Goal: Information Seeking & Learning: Learn about a topic

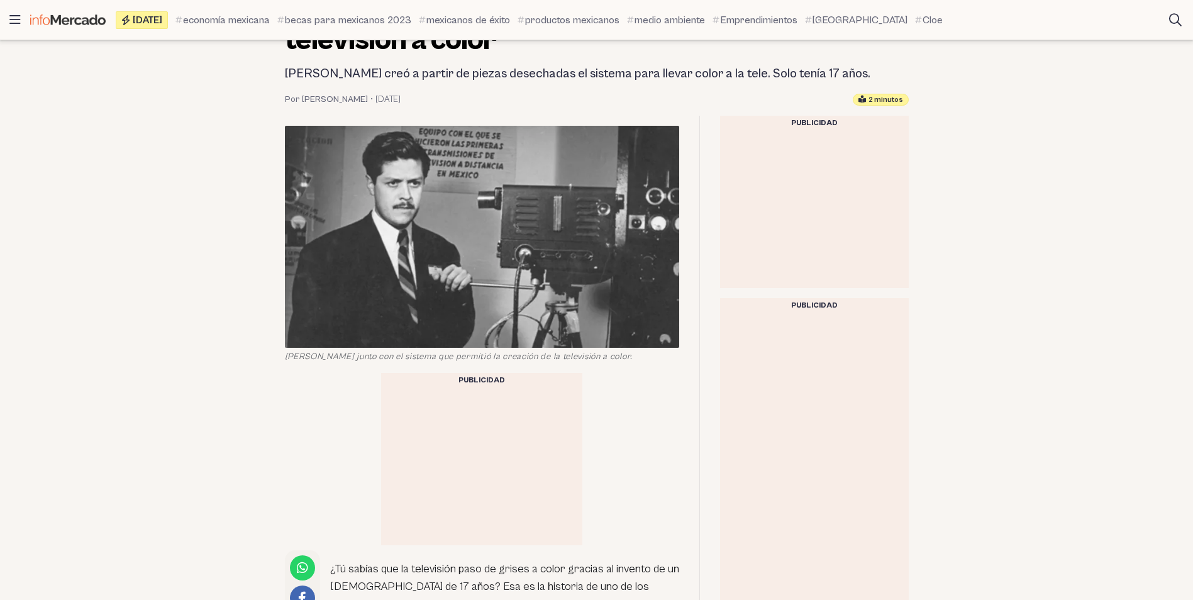
click at [498, 293] on img at bounding box center [482, 237] width 394 height 222
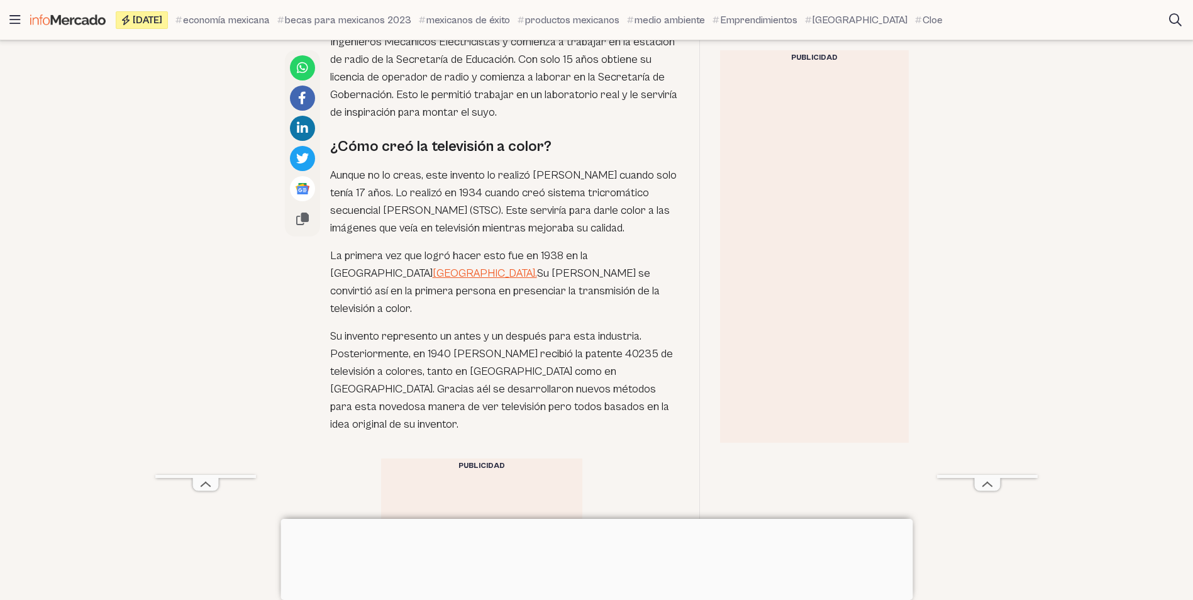
scroll to position [1132, 0]
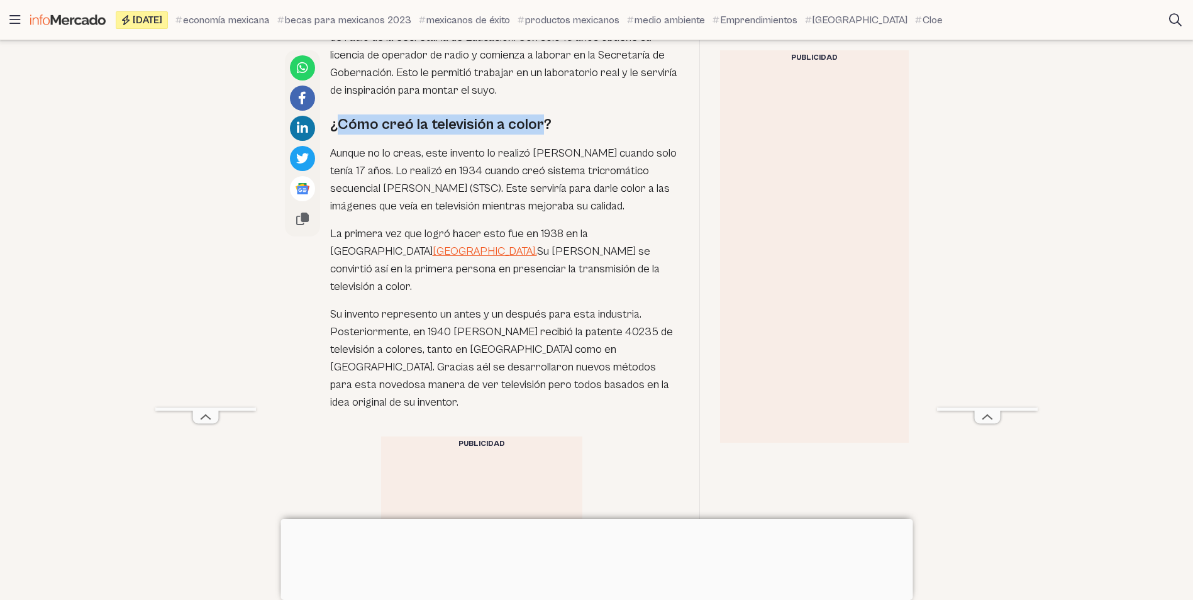
drag, startPoint x: 338, startPoint y: 133, endPoint x: 540, endPoint y: 133, distance: 201.9
click at [540, 133] on h2 "¿Cómo creó la televisión a color?" at bounding box center [504, 124] width 349 height 20
click at [330, 126] on h2 "¿Cómo creó la televisión a color?" at bounding box center [504, 124] width 349 height 20
drag, startPoint x: 332, startPoint y: 127, endPoint x: 547, endPoint y: 121, distance: 215.2
click at [547, 121] on div "¿Tú sabías que la televisión paso de grises a color gracias al invento de un [D…" at bounding box center [504, 46] width 349 height 752
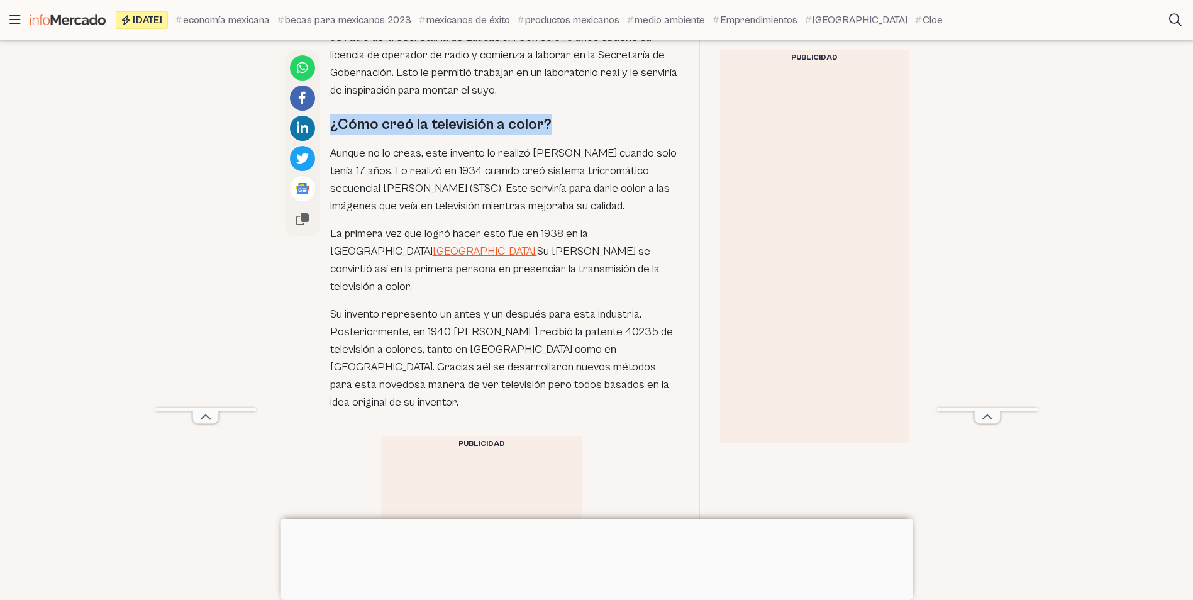
copy h2 "¿Cómo creó la televisión a color?"
click at [329, 122] on div "¿Tú sabías que la televisión paso de grises a color gracias al invento de un [D…" at bounding box center [482, 46] width 394 height 752
drag, startPoint x: 336, startPoint y: 131, endPoint x: 325, endPoint y: 134, distance: 11.6
click at [325, 134] on div "¿Tú sabías que la televisión paso de grises a color gracias al invento de un [D…" at bounding box center [482, 46] width 394 height 752
copy h2 "¿"
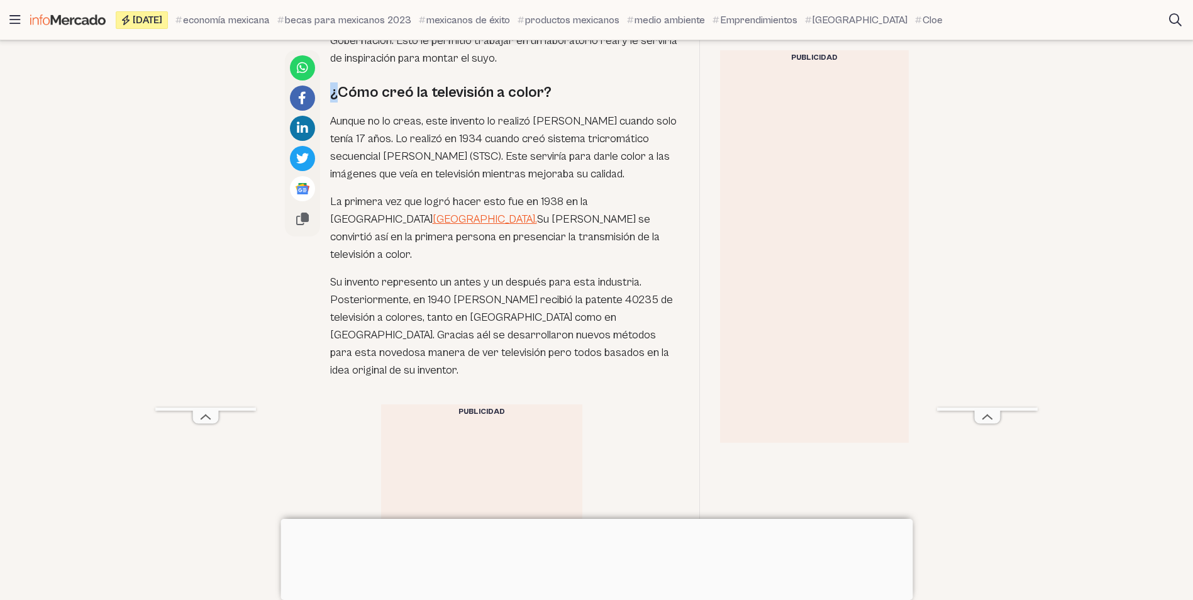
scroll to position [1195, 0]
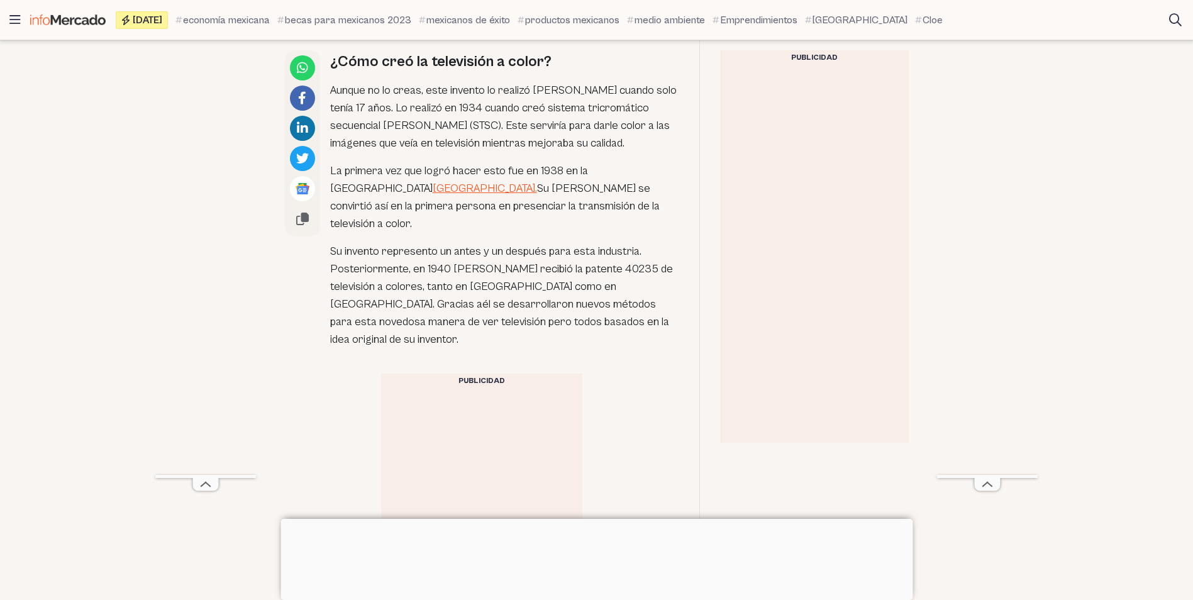
click at [372, 123] on p "Aunque no lo creas, este invento lo realizó [PERSON_NAME] cuando solo tenía 17 …" at bounding box center [504, 117] width 349 height 70
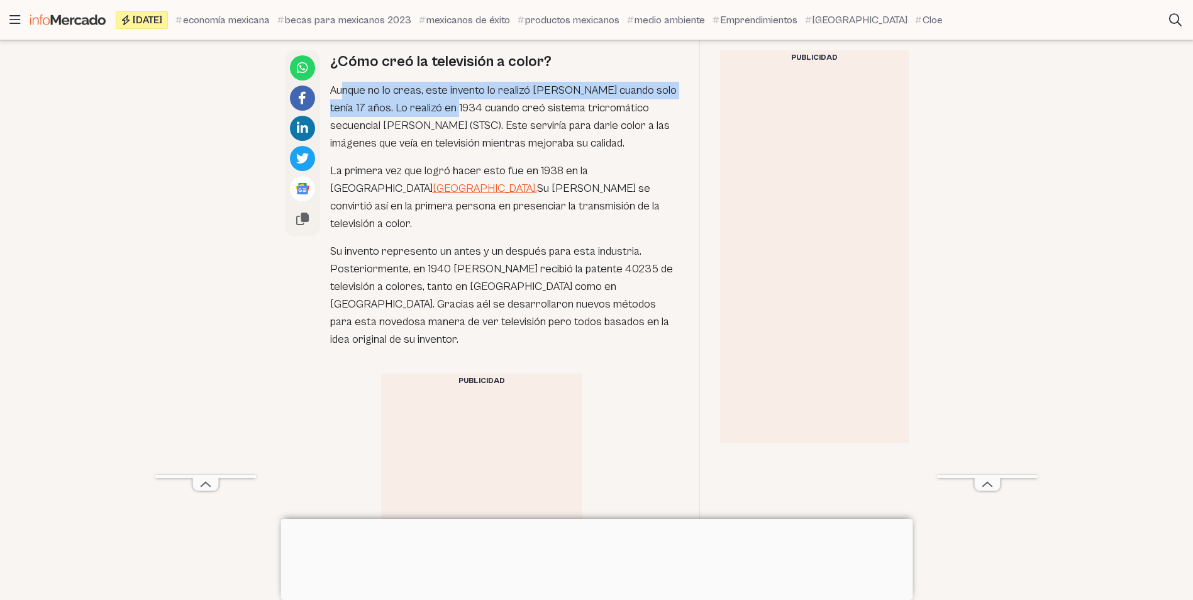
drag, startPoint x: 344, startPoint y: 96, endPoint x: 456, endPoint y: 118, distance: 114.1
click at [456, 118] on p "Aunque no lo creas, este invento lo realizó [PERSON_NAME] cuando solo tenía 17 …" at bounding box center [504, 117] width 349 height 70
click at [361, 126] on p "Aunque no lo creas, este invento lo realizó [PERSON_NAME] cuando solo tenía 17 …" at bounding box center [504, 117] width 349 height 70
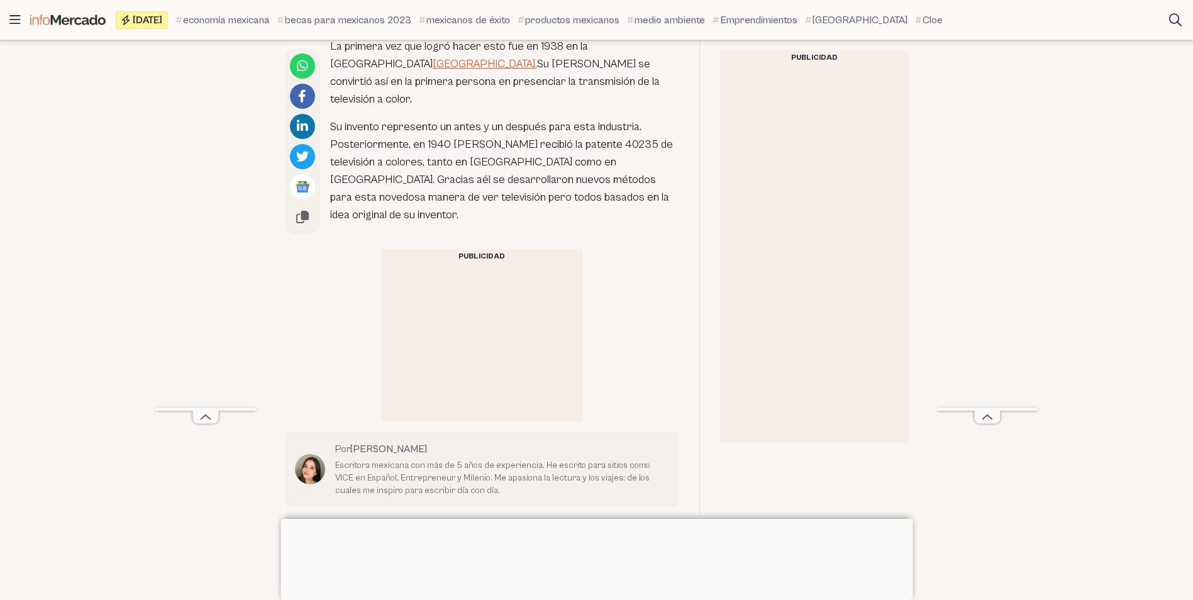
scroll to position [1321, 0]
drag, startPoint x: 466, startPoint y: 152, endPoint x: 623, endPoint y: 151, distance: 157.3
click at [623, 151] on p "Su invento represento un antes y un después para esta industria. Posteriormente…" at bounding box center [504, 170] width 349 height 106
drag, startPoint x: 623, startPoint y: 151, endPoint x: 634, endPoint y: 186, distance: 36.6
click at [634, 186] on p "Su invento represento un antes y un después para esta industria. Posteriormente…" at bounding box center [504, 170] width 349 height 106
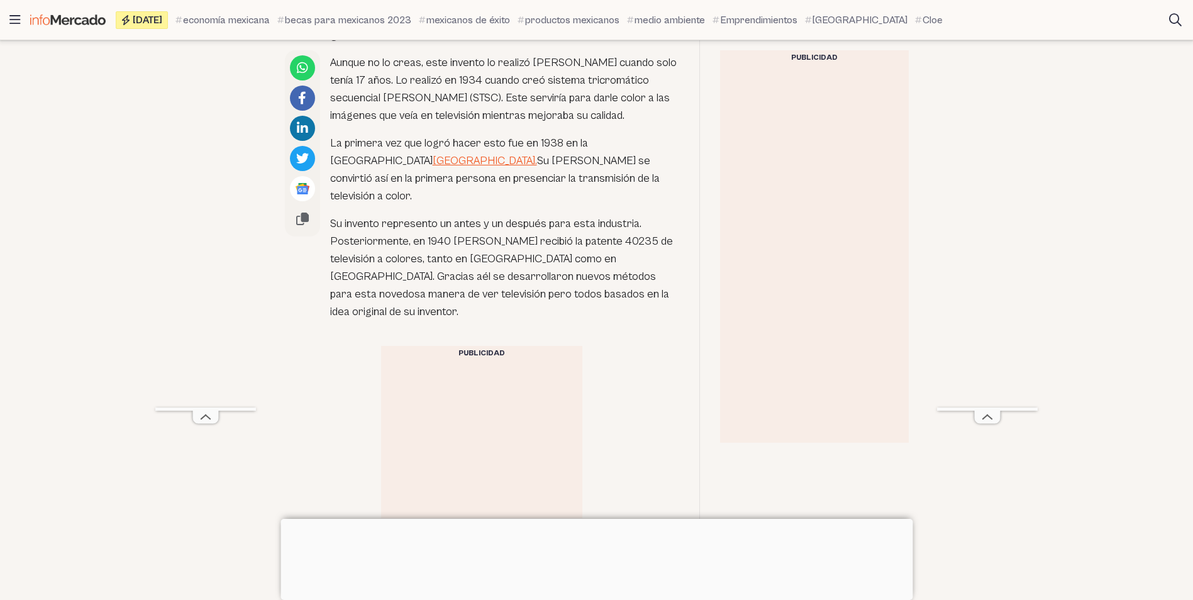
scroll to position [1195, 0]
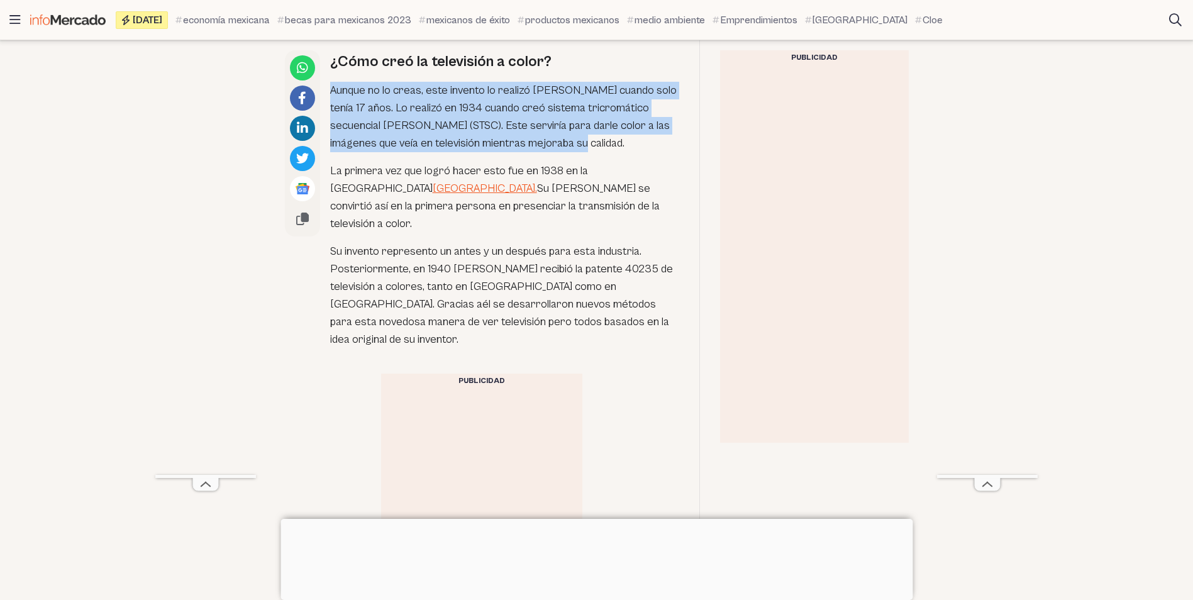
drag, startPoint x: 331, startPoint y: 98, endPoint x: 540, endPoint y: 156, distance: 216.7
click at [540, 152] on p "Aunque no lo creas, este invento lo realizó [PERSON_NAME] cuando solo tenía 17 …" at bounding box center [504, 117] width 349 height 70
copy p "Aunque no lo creas, este invento lo realizó [PERSON_NAME] cuando solo tenía 17 …"
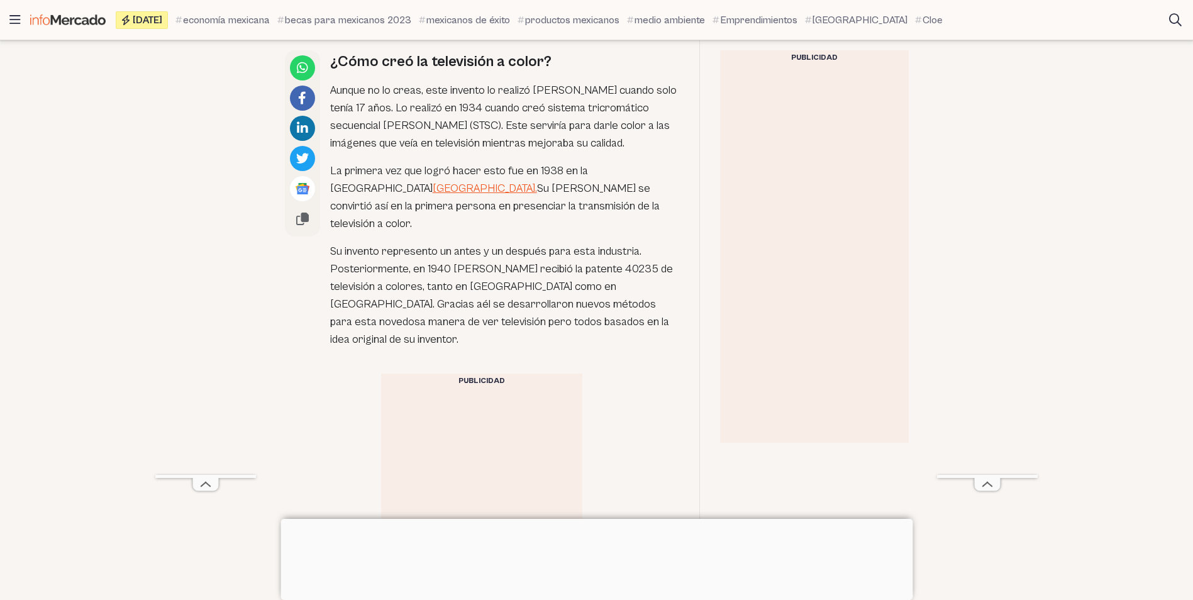
click at [335, 178] on p "La primera vez que logró hacer esto fue en 1938 en la [GEOGRAPHIC_DATA] de la […" at bounding box center [504, 197] width 349 height 70
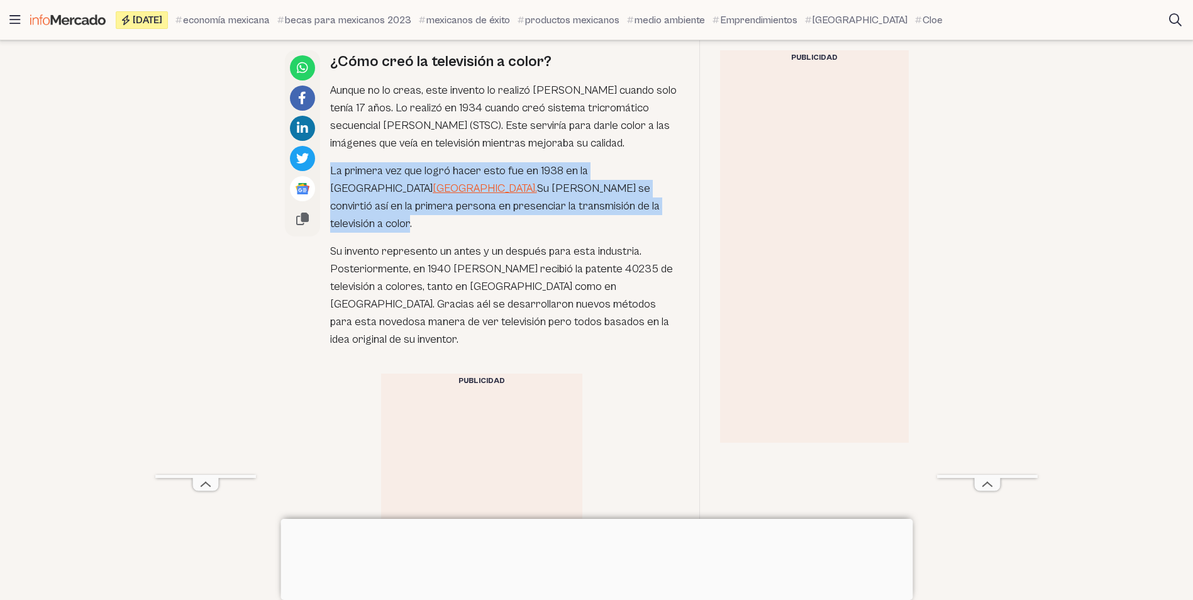
drag, startPoint x: 330, startPoint y: 178, endPoint x: 610, endPoint y: 209, distance: 281.6
click at [610, 209] on p "La primera vez que logró hacer esto fue en 1938 en la [GEOGRAPHIC_DATA] de la […" at bounding box center [504, 197] width 349 height 70
copy p "La primera vez que logró hacer esto fue en 1938 en la [GEOGRAPHIC_DATA] de la […"
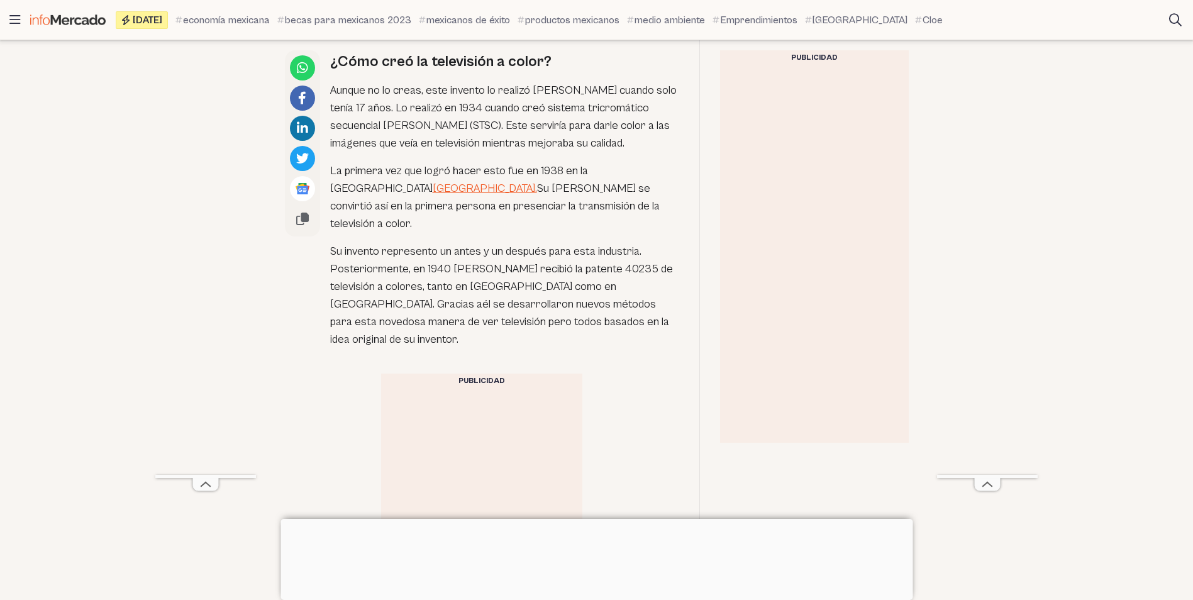
click at [331, 245] on p "Su invento represento un antes y un después para esta industria. Posteriormente…" at bounding box center [504, 296] width 349 height 106
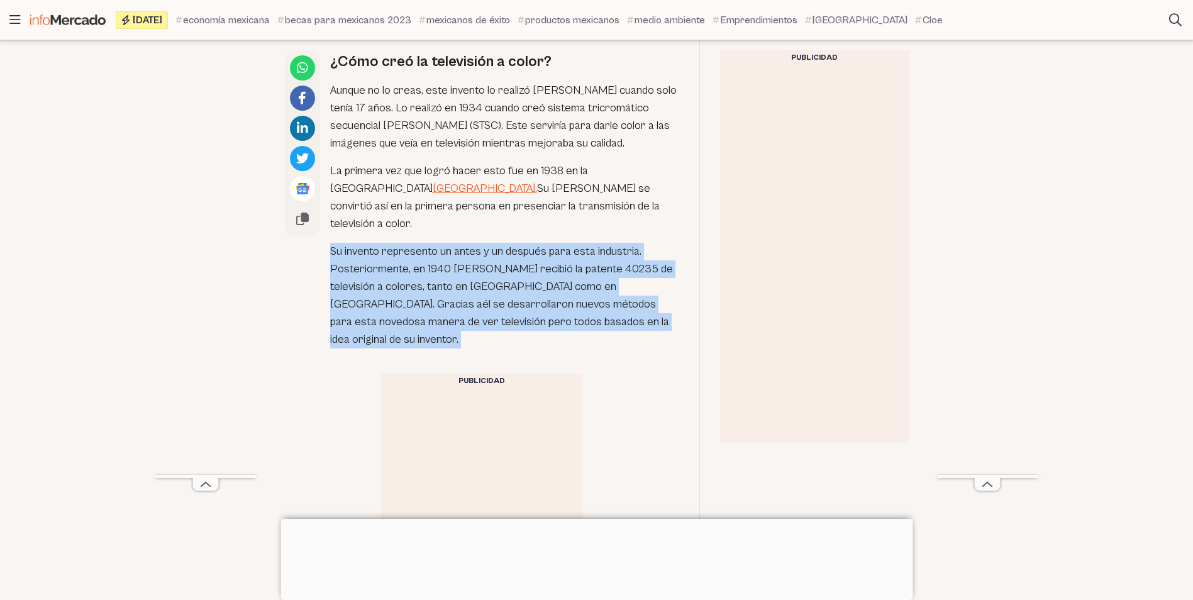
drag, startPoint x: 331, startPoint y: 245, endPoint x: 649, endPoint y: 312, distance: 325.2
click at [649, 312] on p "Su invento represento un antes y un después para esta industria. Posteriormente…" at bounding box center [504, 296] width 349 height 106
copy div "Su invento represento un antes y un después para esta industria. Posteriormente…"
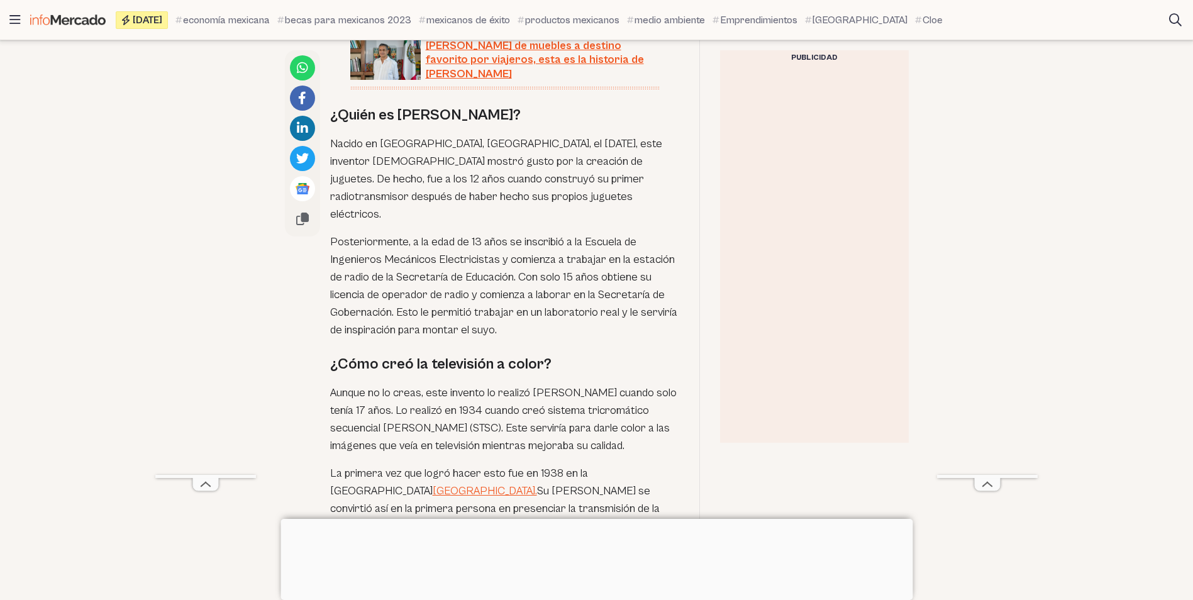
scroll to position [881, 0]
